Goal: Task Accomplishment & Management: Use online tool/utility

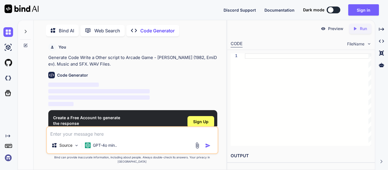
scroll to position [2, 0]
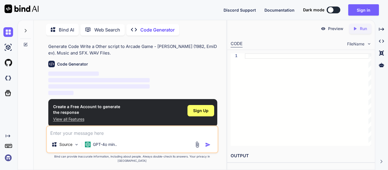
type textarea "x"
click at [145, 84] on span "‌" at bounding box center [98, 86] width 101 height 4
click at [191, 112] on div "Sign Up" at bounding box center [200, 110] width 27 height 11
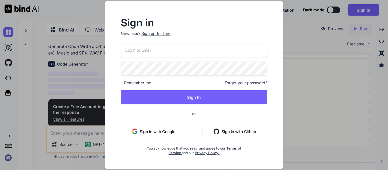
click at [168, 51] on input "email" at bounding box center [194, 50] width 147 height 14
type input "[EMAIL_ADDRESS][DOMAIN_NAME]"
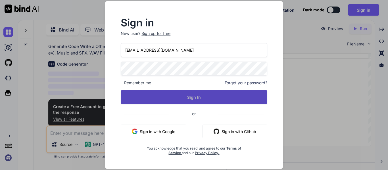
click at [206, 98] on button "Sign In" at bounding box center [194, 97] width 147 height 14
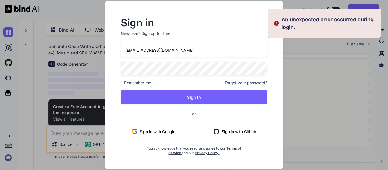
click at [266, 22] on h2 "Sign in" at bounding box center [194, 22] width 147 height 9
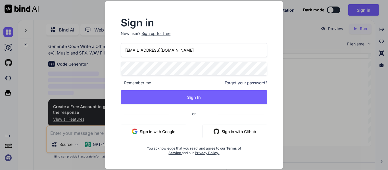
click at [277, 9] on div "Sign in New user? Sign up for free [EMAIL_ADDRESS][DOMAIN_NAME] Remember me For…" at bounding box center [194, 85] width 178 height 168
